Goal: Task Accomplishment & Management: Manage account settings

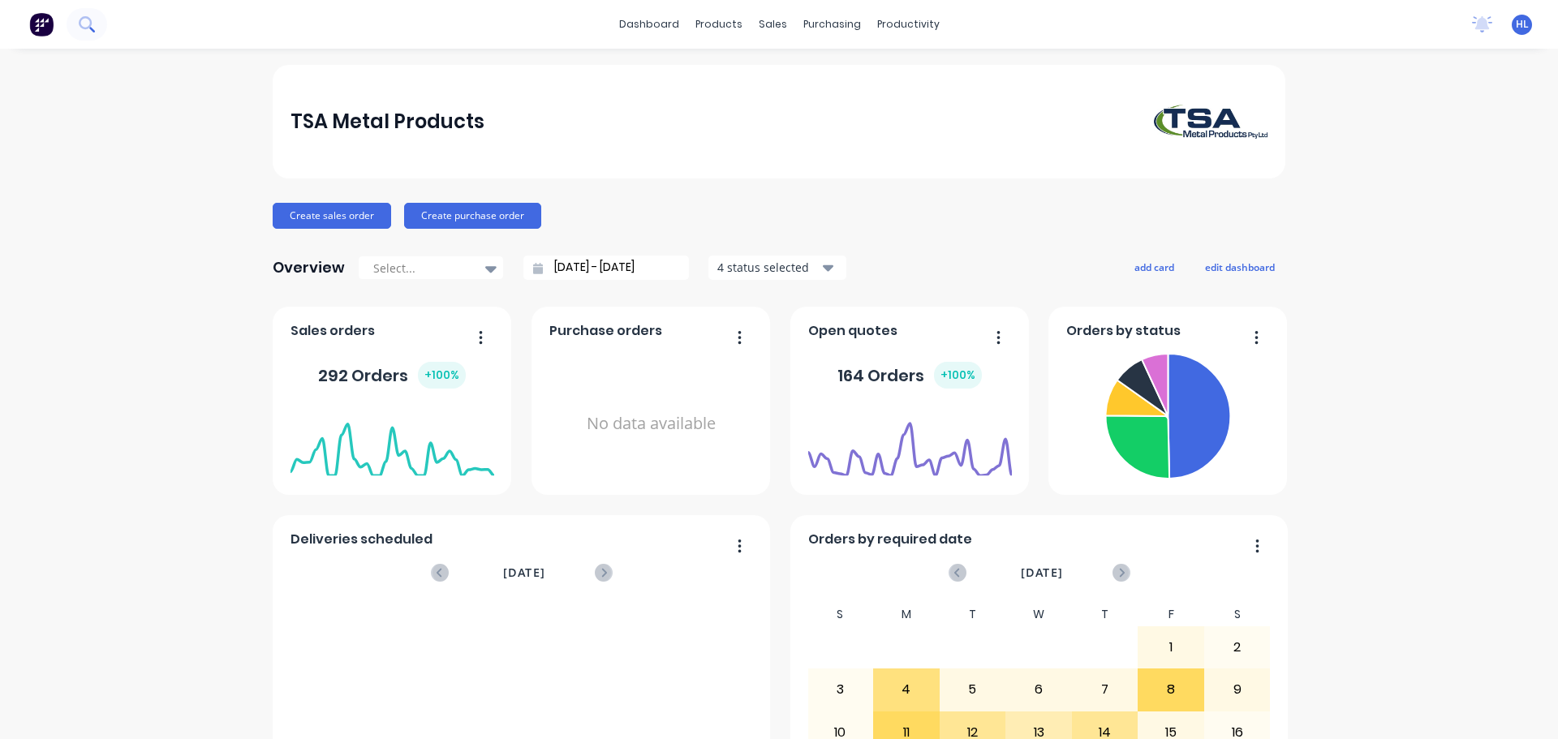
click at [88, 24] on icon at bounding box center [86, 23] width 15 height 15
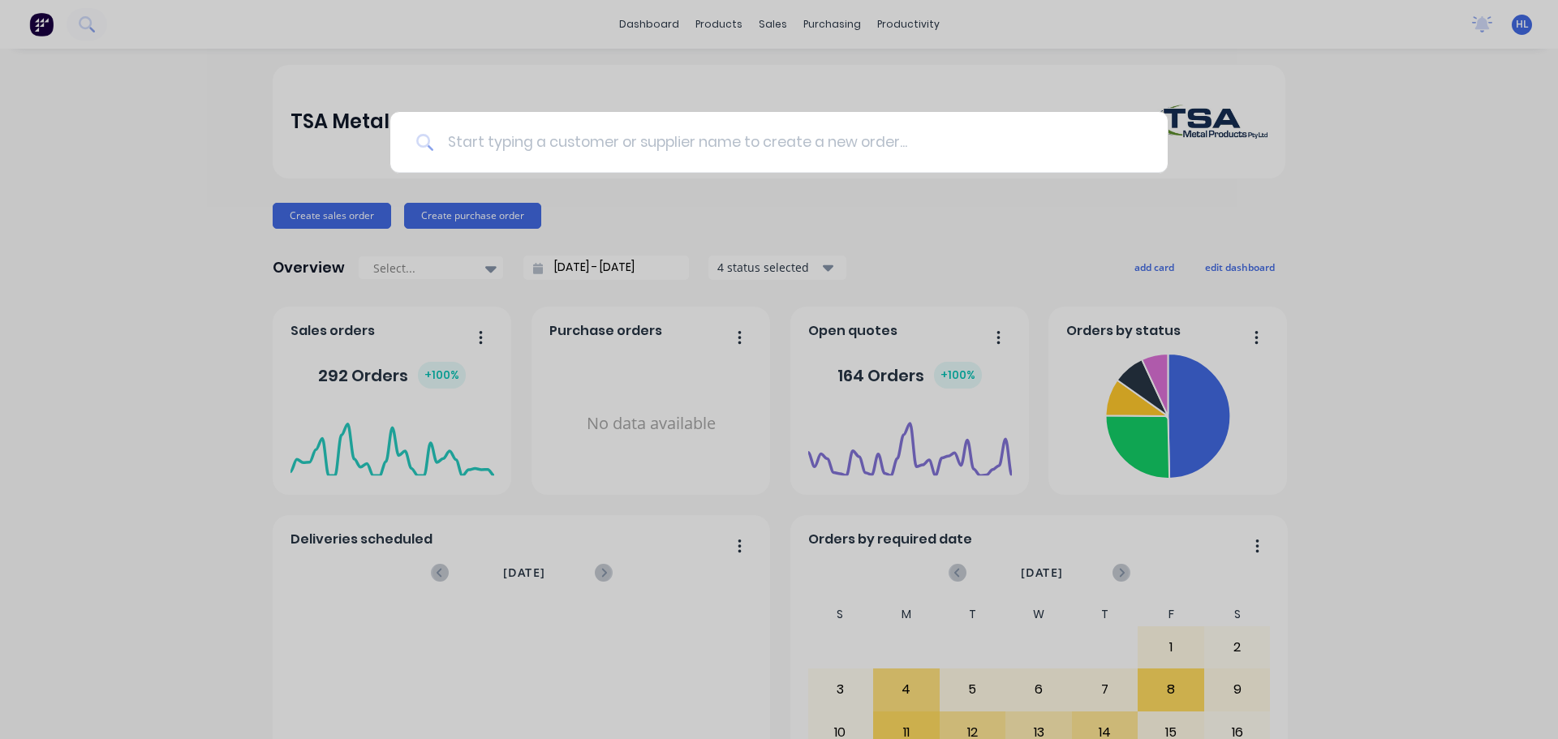
click at [504, 134] on input at bounding box center [788, 142] width 708 height 61
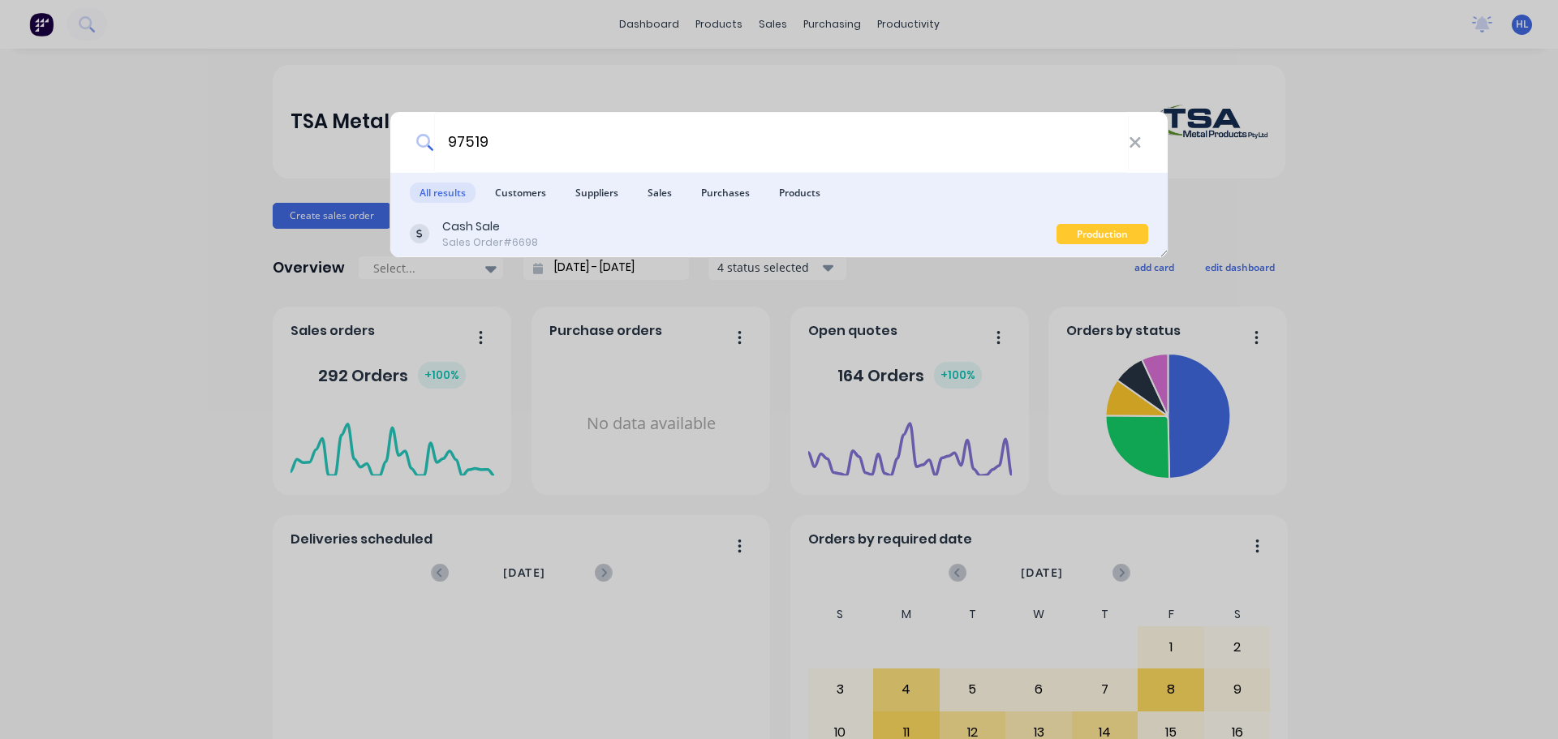
type input "97519"
click at [559, 236] on div "Cash Sale Sales Order #6698" at bounding box center [733, 234] width 647 height 32
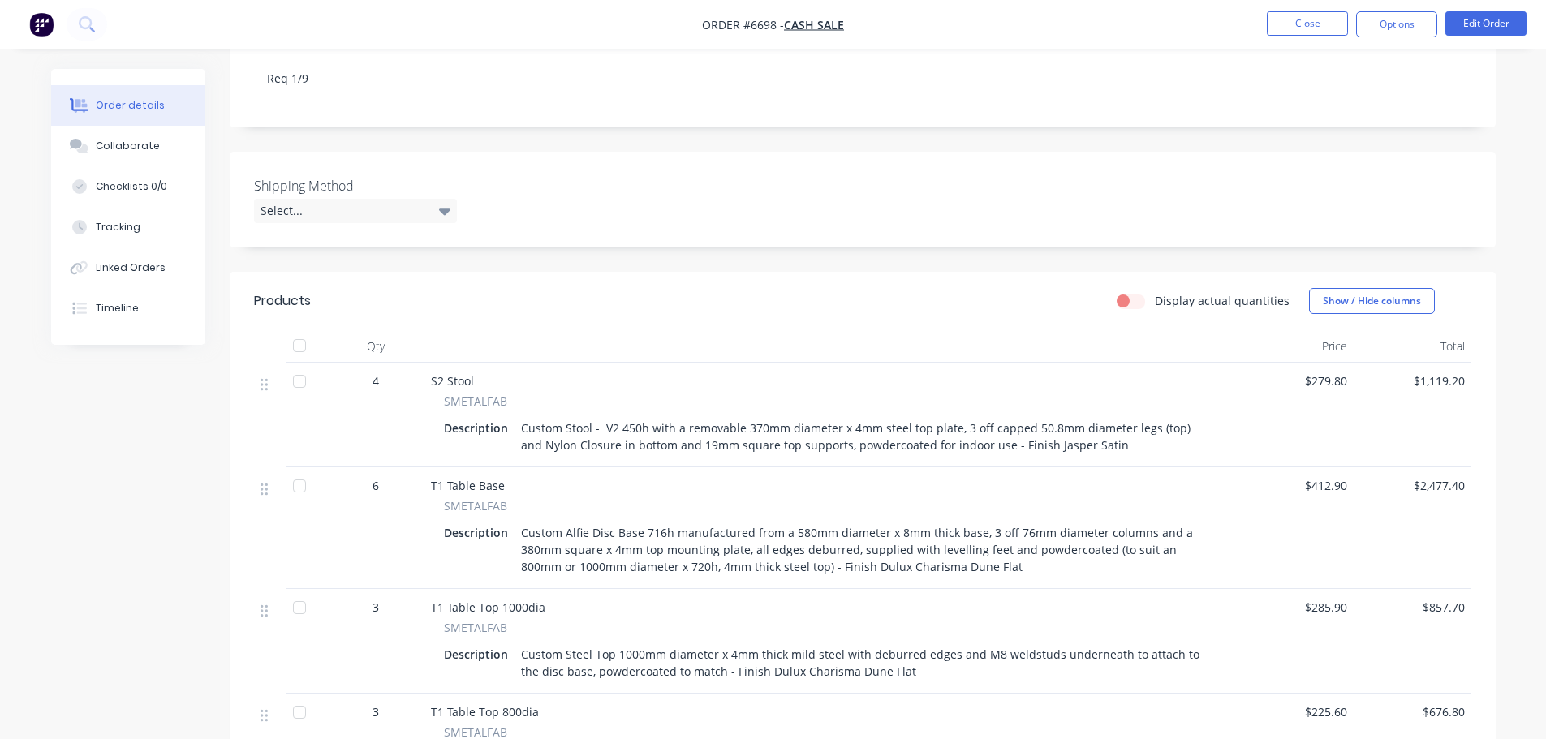
scroll to position [325, 0]
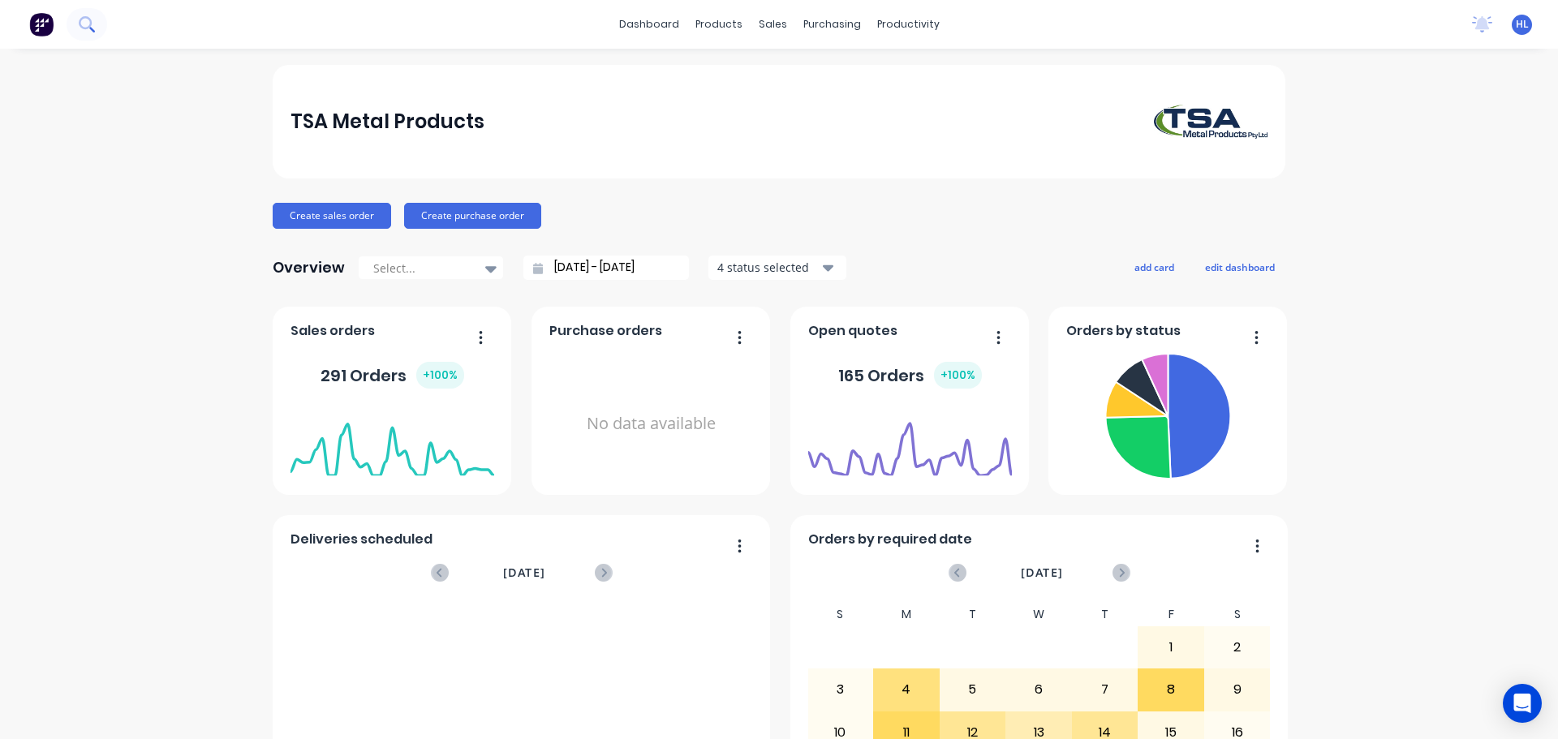
click at [82, 25] on icon at bounding box center [86, 23] width 15 height 15
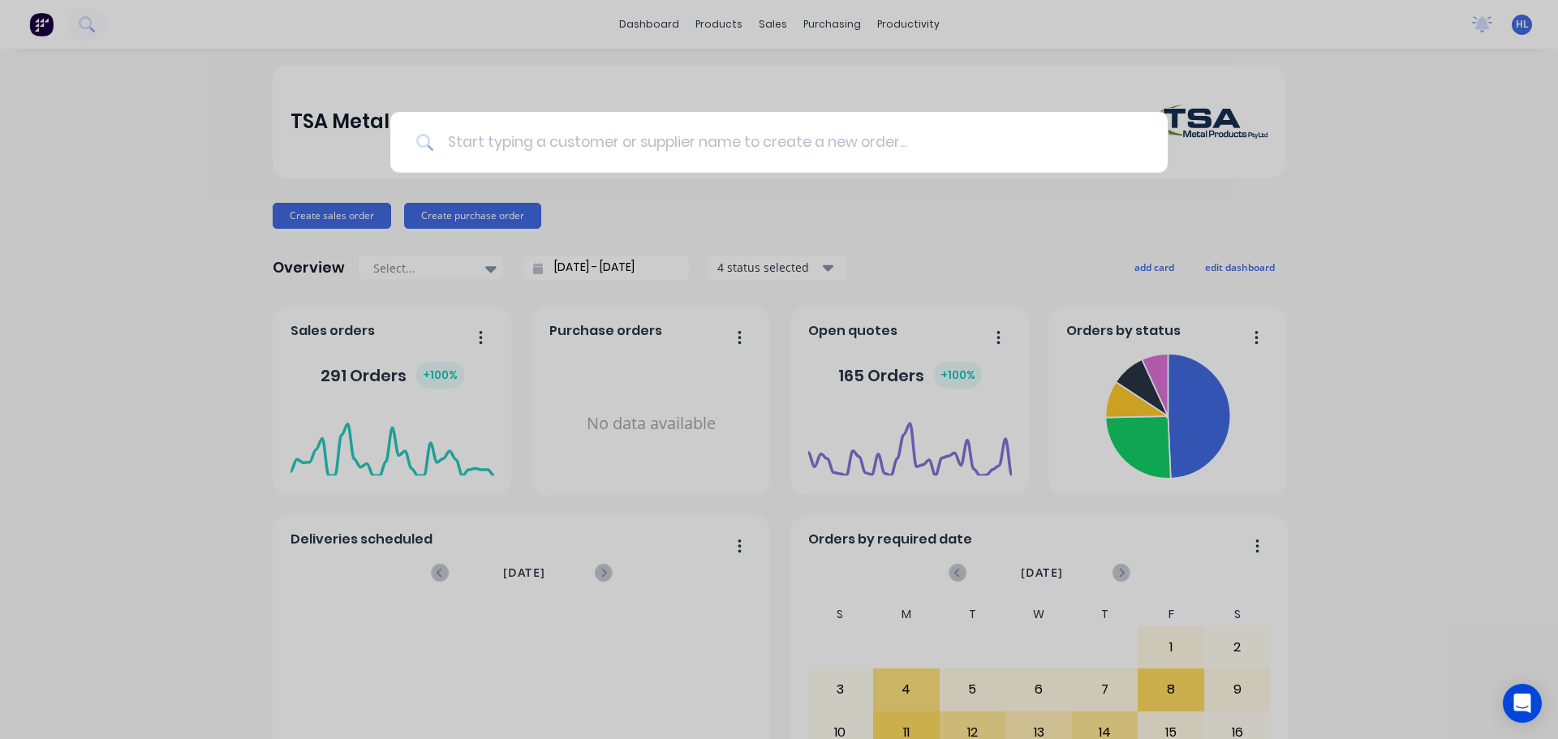
click at [557, 144] on input at bounding box center [788, 142] width 708 height 61
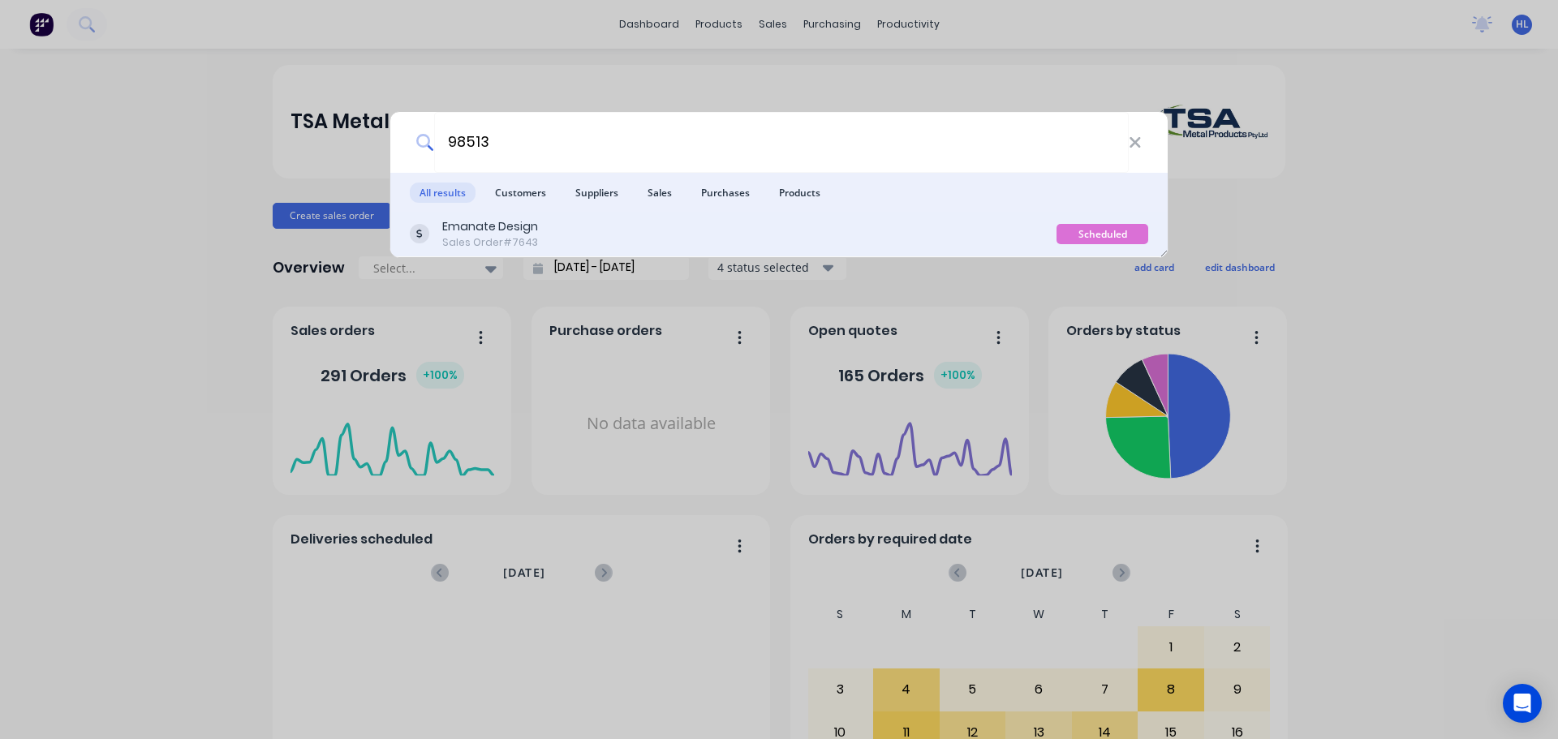
type input "98513"
click at [543, 228] on div "Emanate Design Sales Order #7643" at bounding box center [733, 234] width 647 height 32
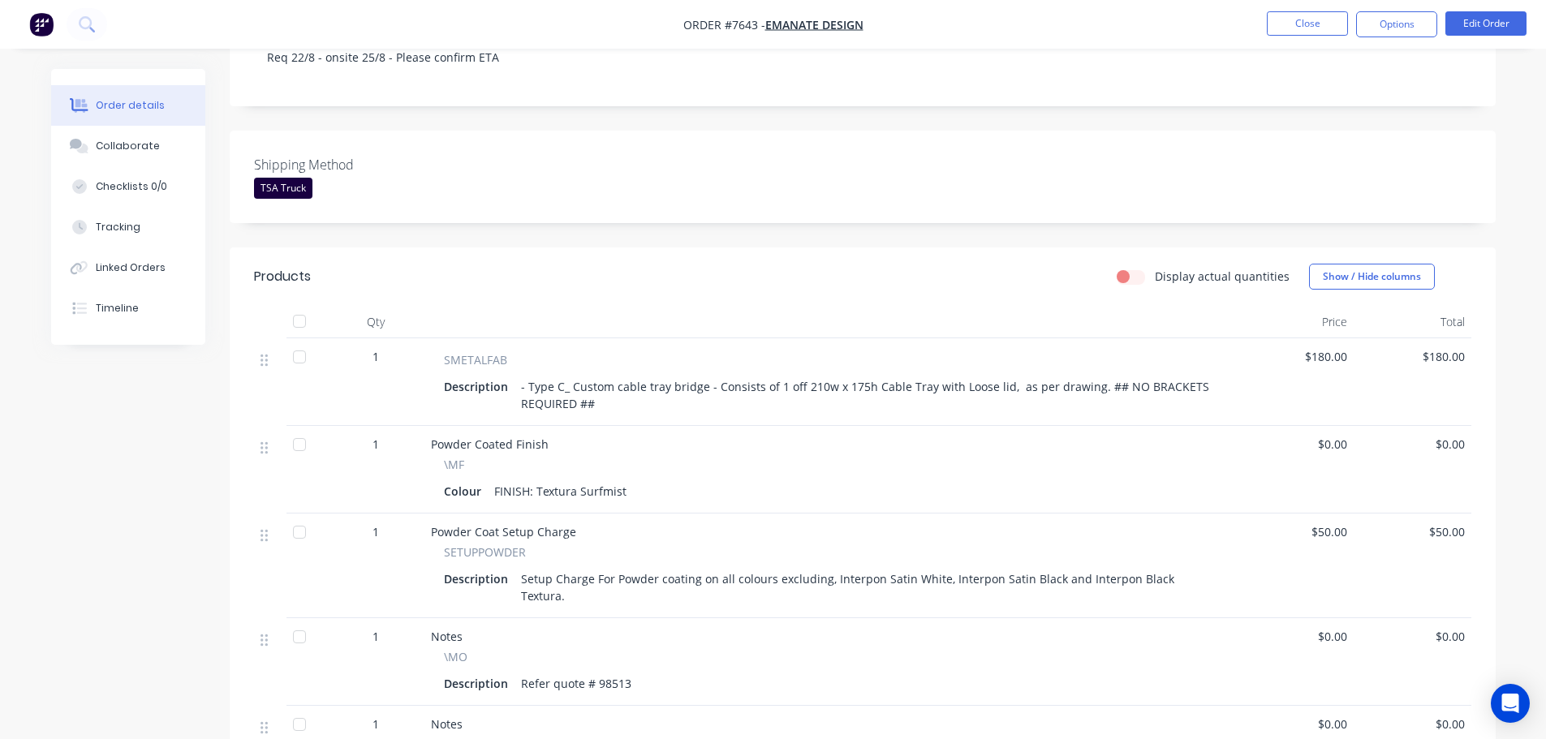
scroll to position [325, 0]
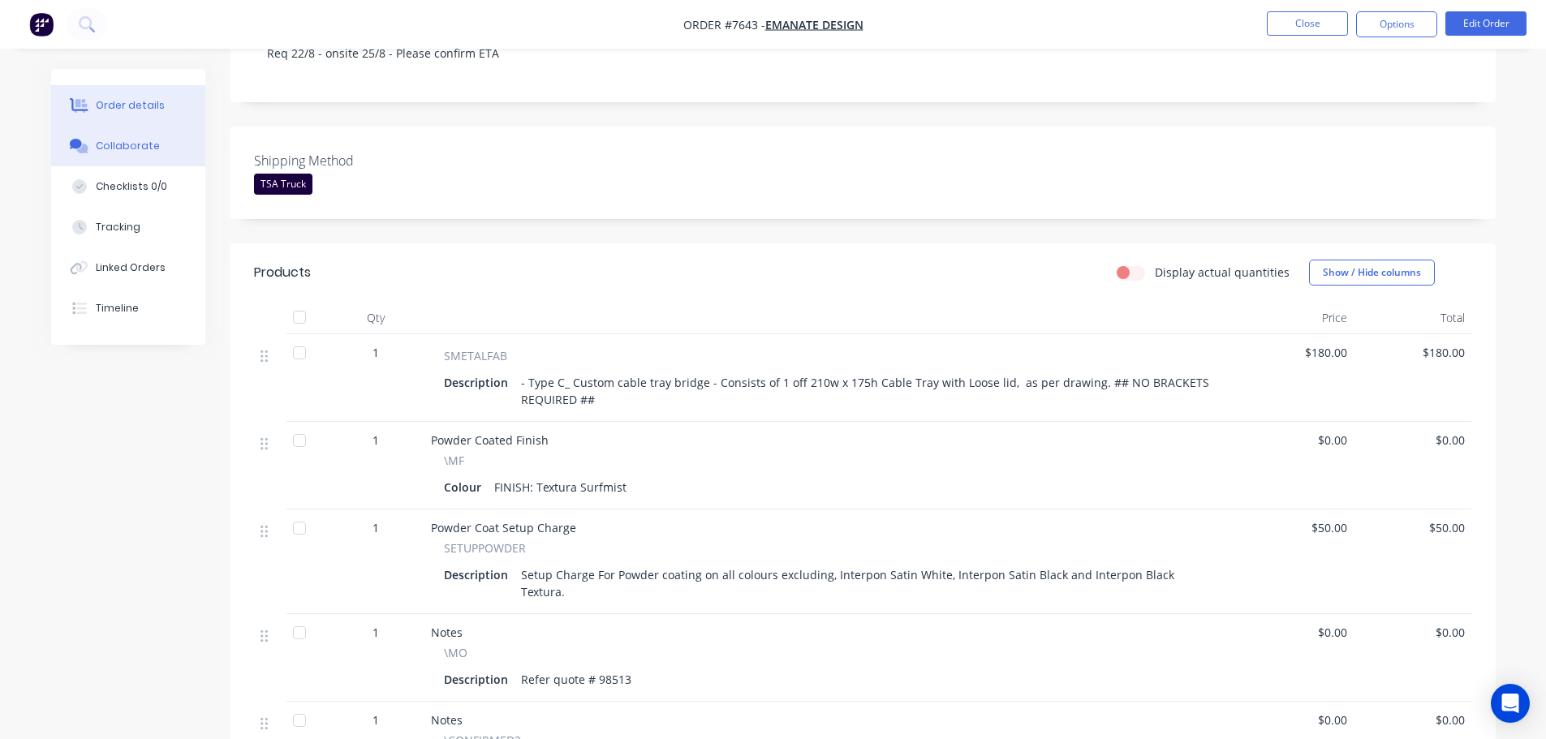
click at [110, 131] on button "Collaborate" at bounding box center [128, 146] width 154 height 41
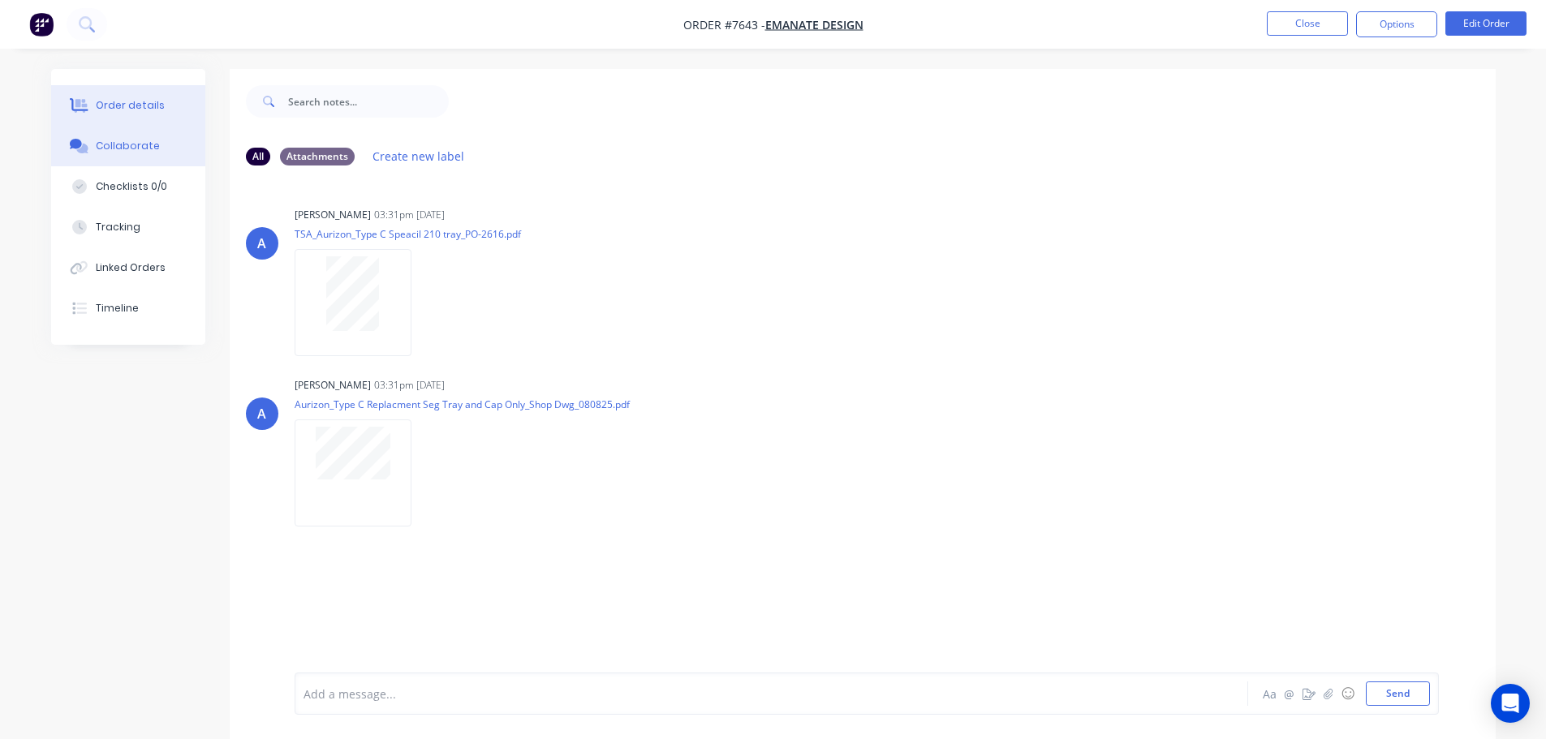
click at [99, 88] on button "Order details" at bounding box center [128, 105] width 154 height 41
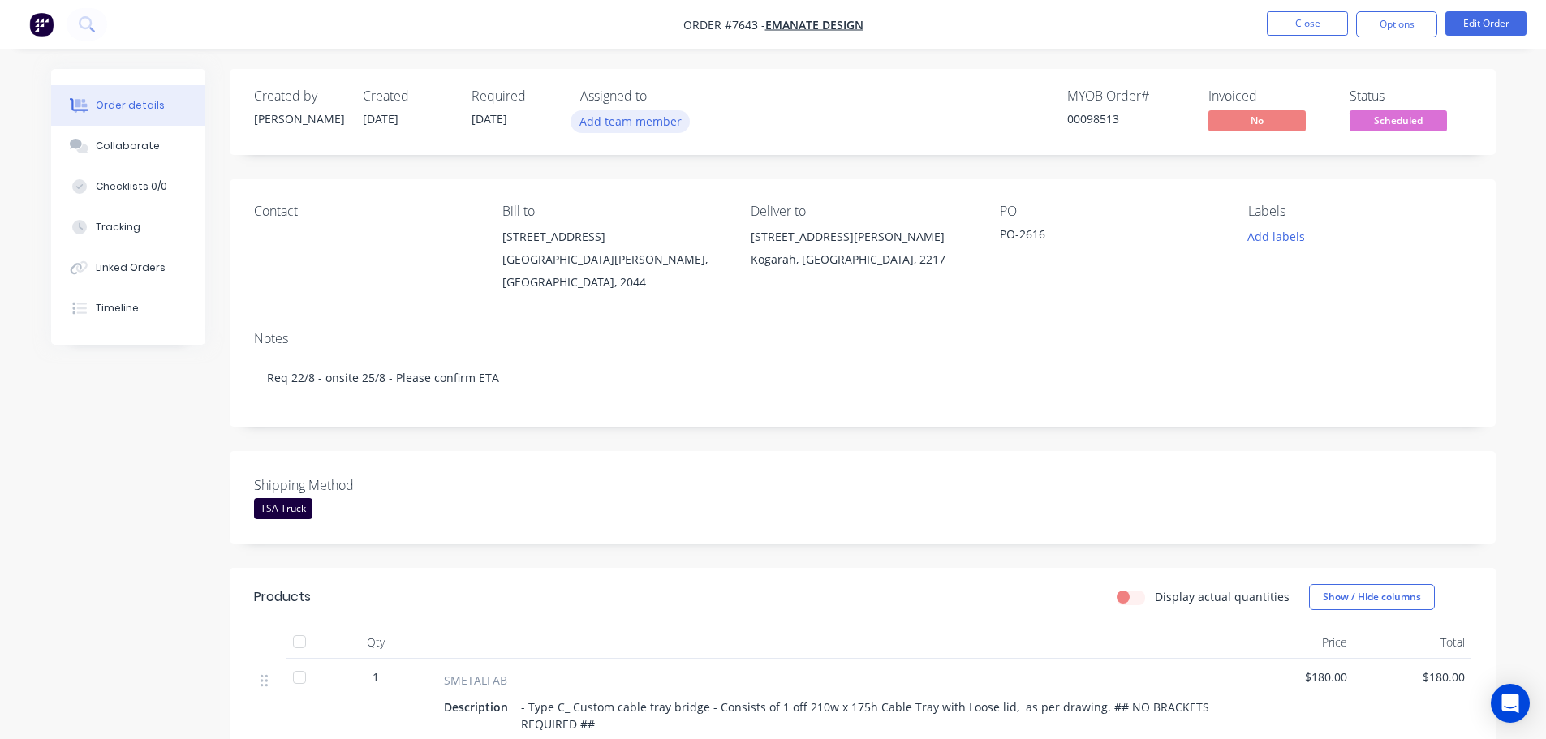
click at [604, 114] on button "Add team member" at bounding box center [629, 121] width 119 height 22
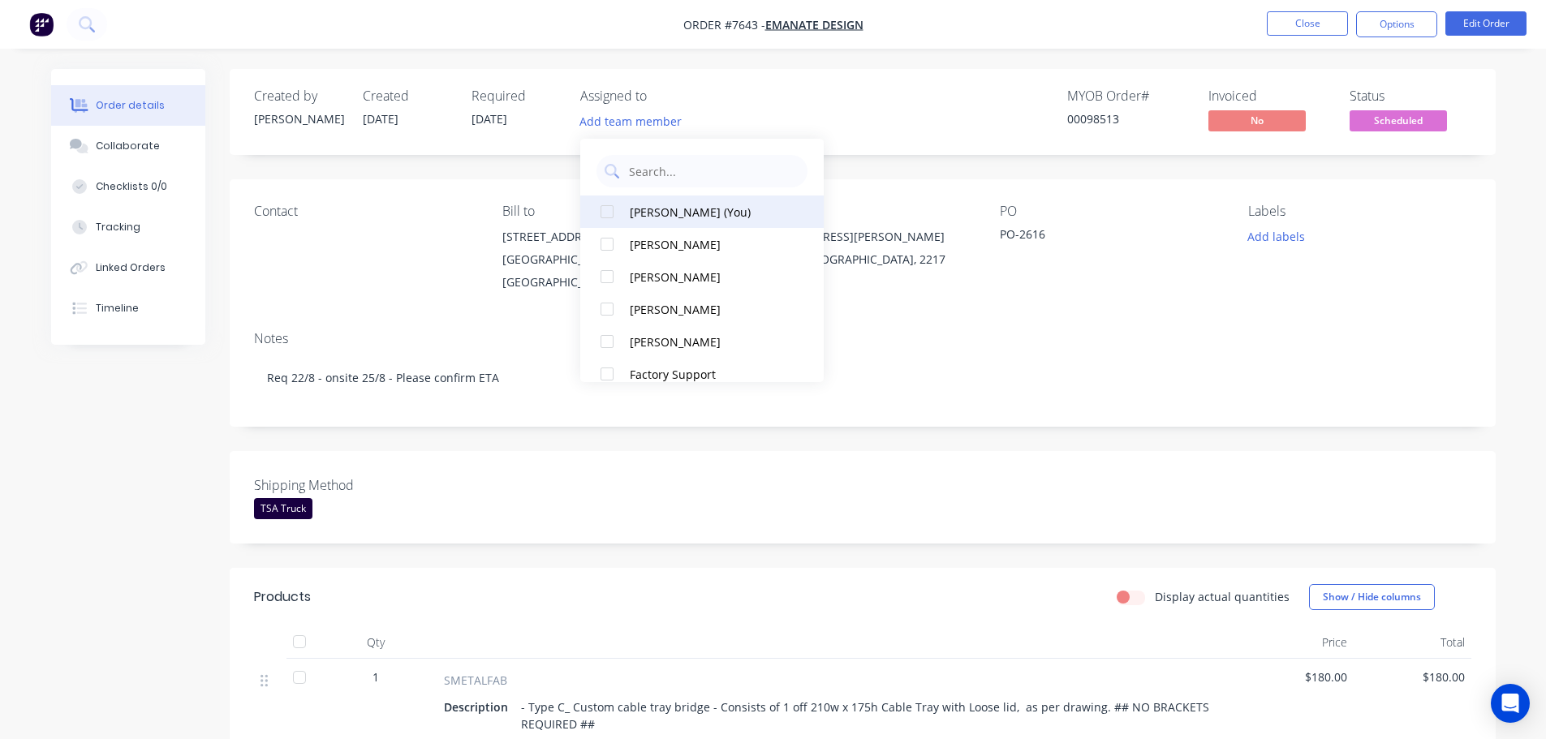
click at [607, 216] on div at bounding box center [607, 212] width 32 height 32
click at [903, 128] on div "MYOB Order # 00098513 Invoiced No Status Scheduled" at bounding box center [1106, 111] width 729 height 47
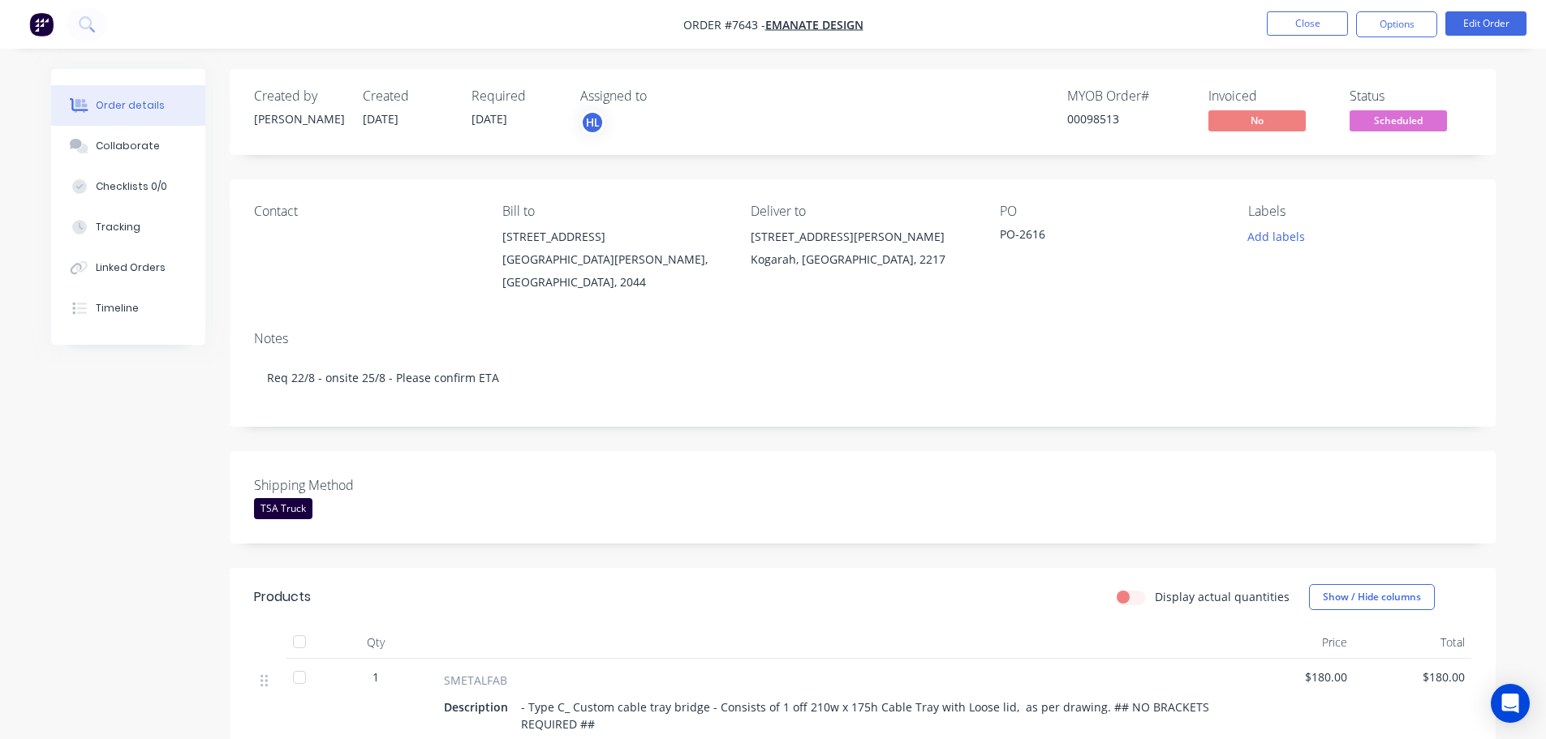
click at [1404, 109] on div "Scheduled" at bounding box center [1398, 95] width 60 height 32
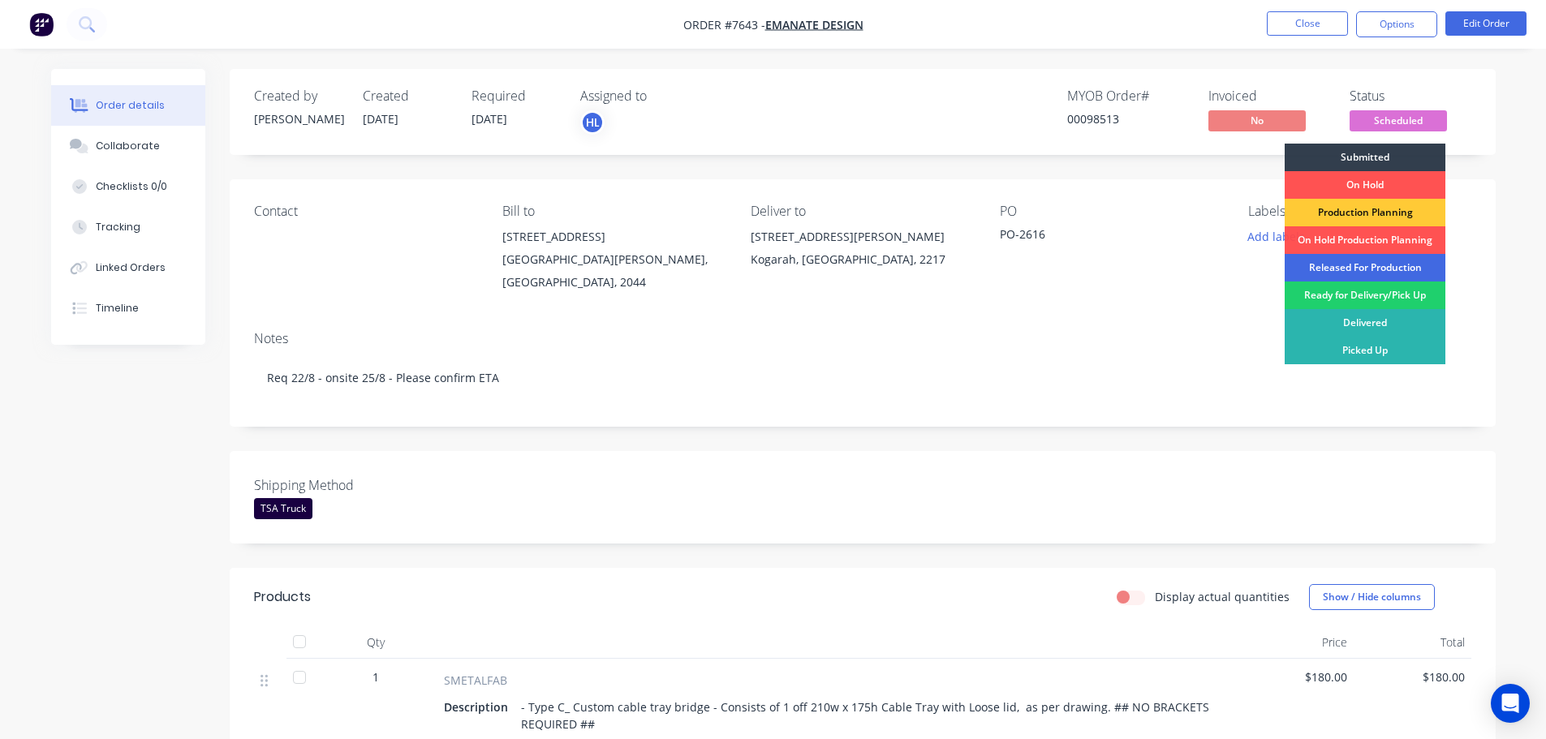
click at [1370, 274] on div "Released For Production" at bounding box center [1365, 268] width 161 height 28
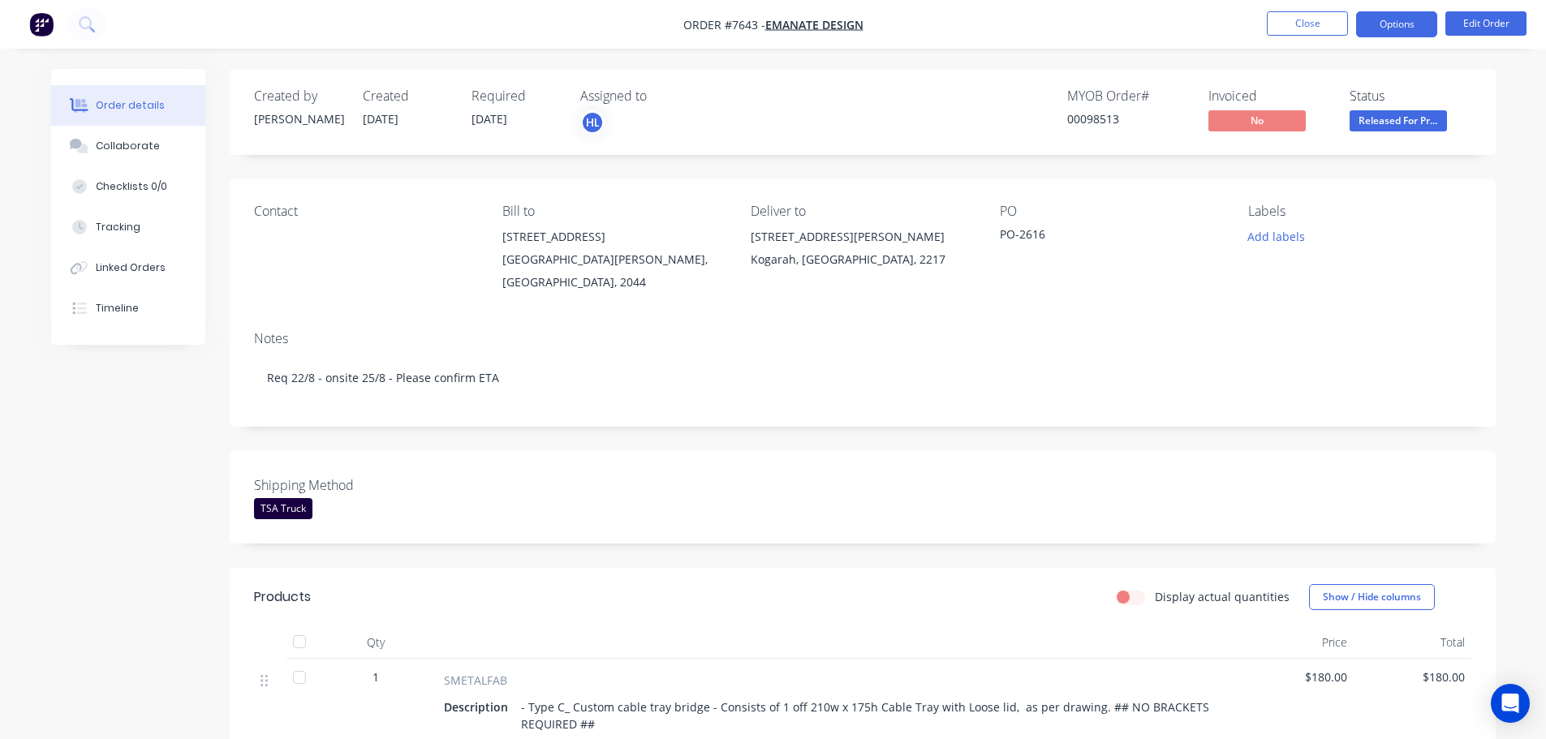
click at [1418, 20] on button "Options" at bounding box center [1396, 24] width 81 height 26
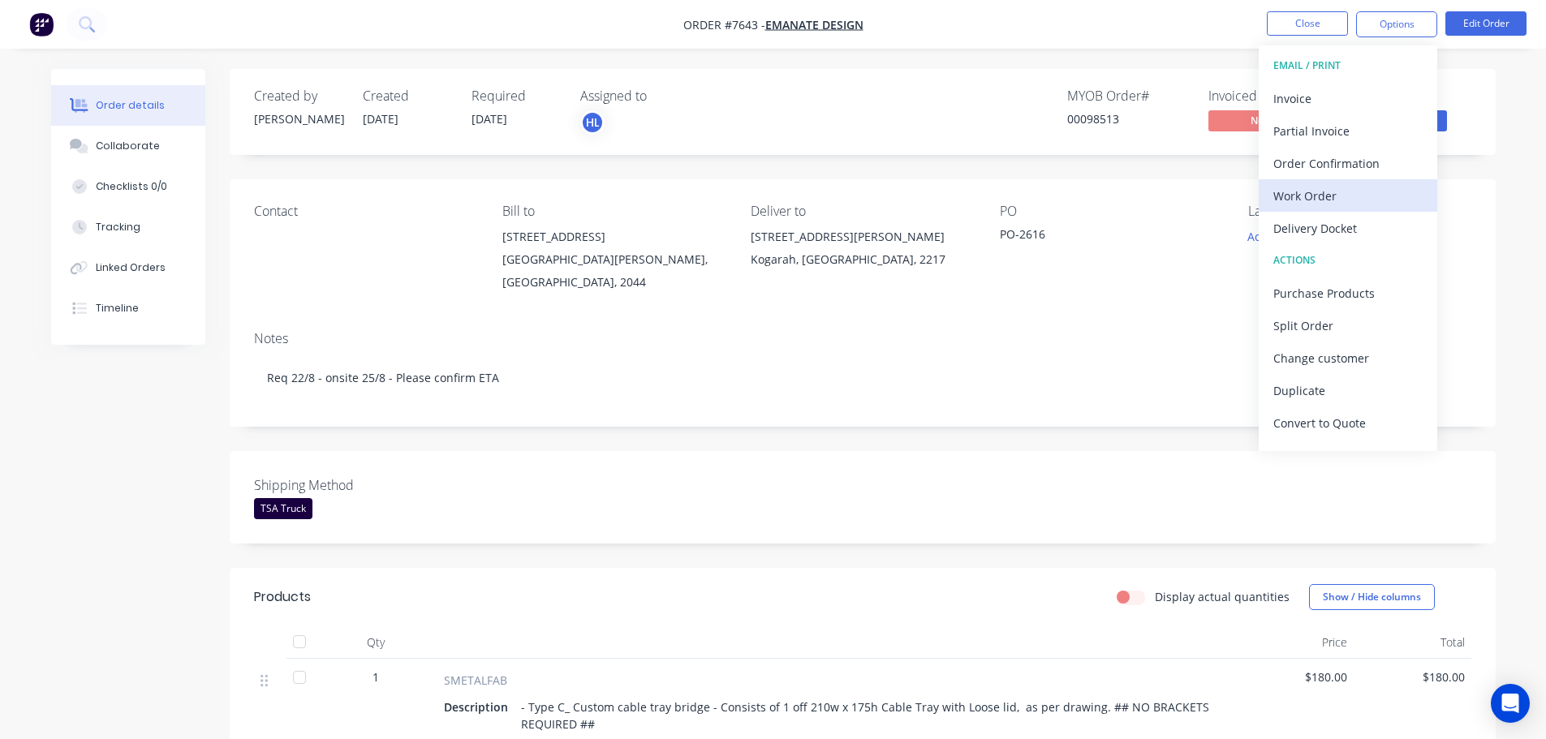
click at [1313, 191] on div "Work Order" at bounding box center [1347, 196] width 149 height 24
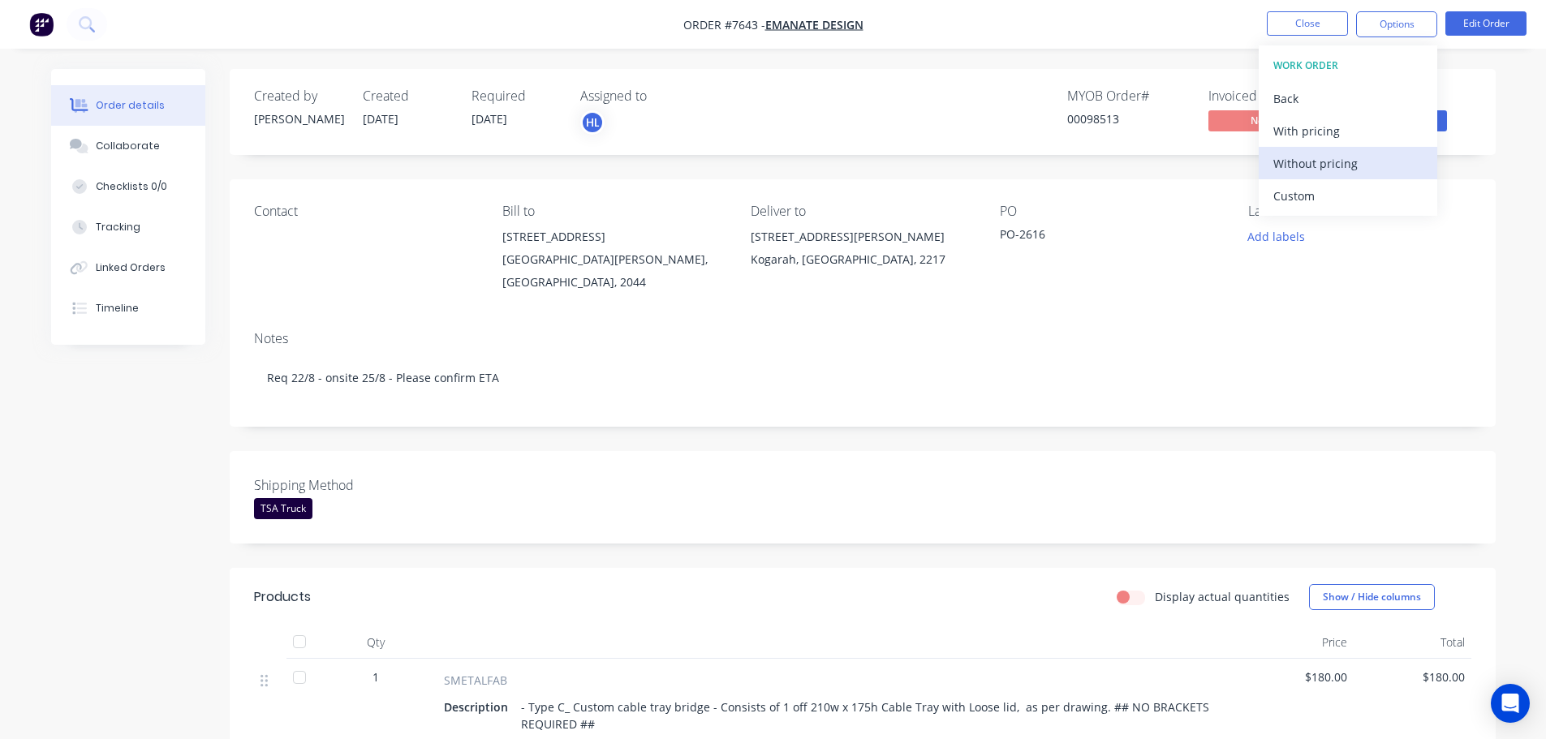
click at [1327, 164] on div "Without pricing" at bounding box center [1347, 164] width 149 height 24
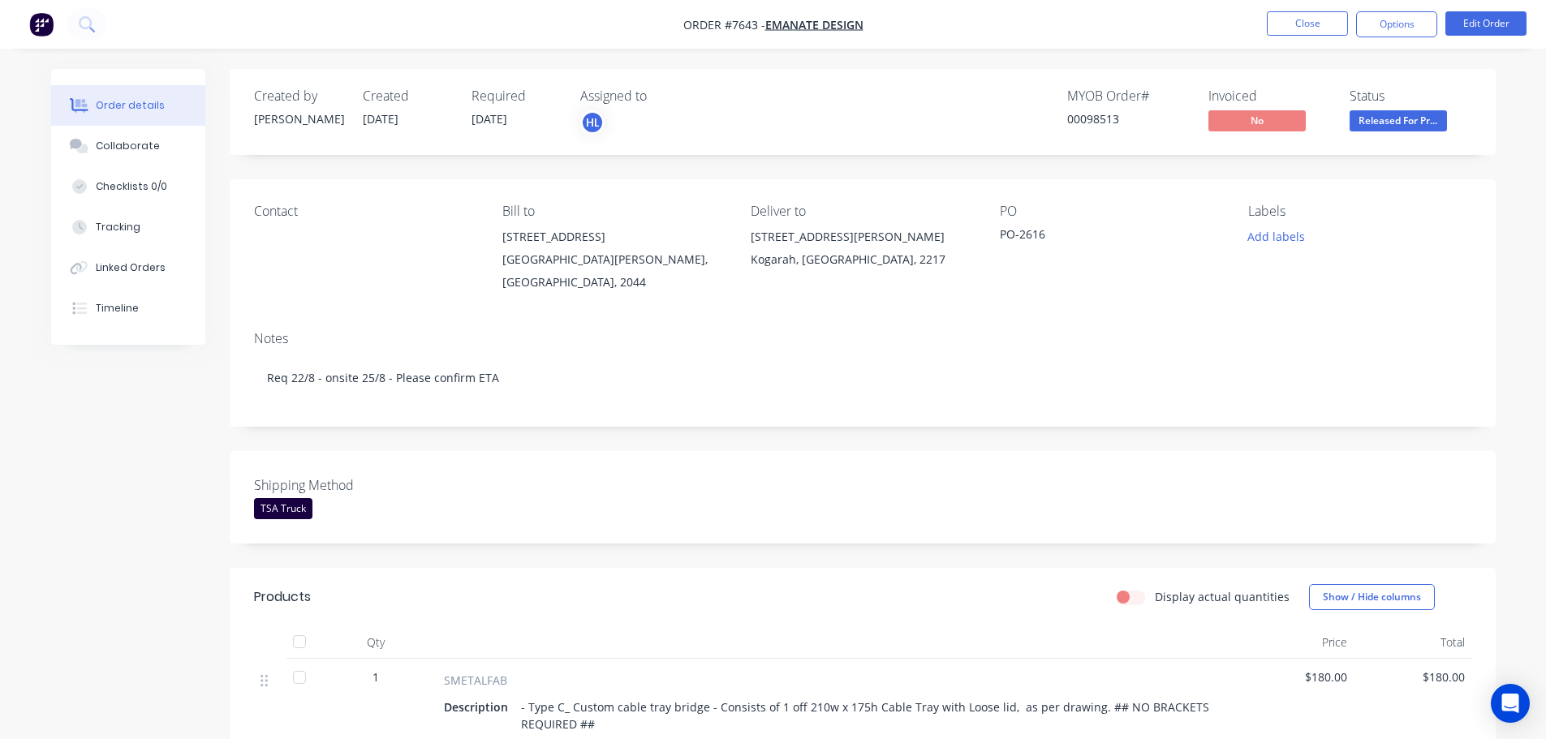
click at [1125, 25] on nav "Order #7643 - Emanate Design Close Options Edit Order" at bounding box center [773, 24] width 1546 height 49
